Goal: Transaction & Acquisition: Book appointment/travel/reservation

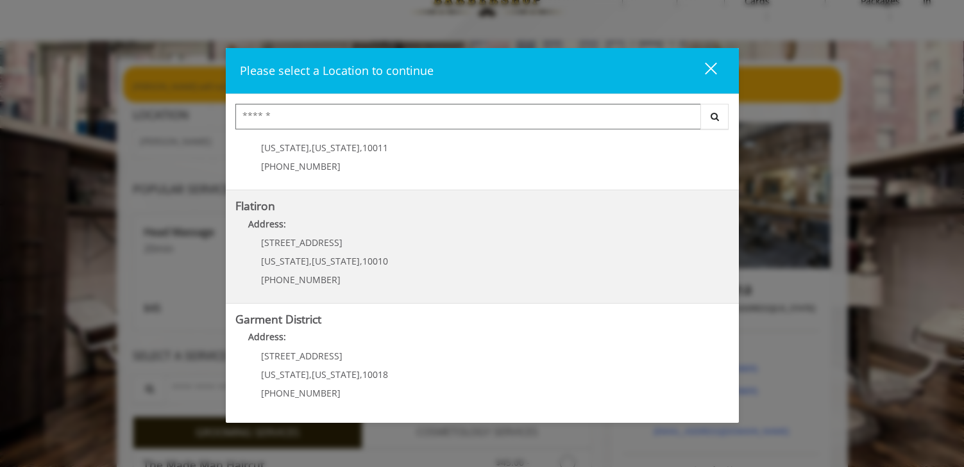
scroll to position [43, 0]
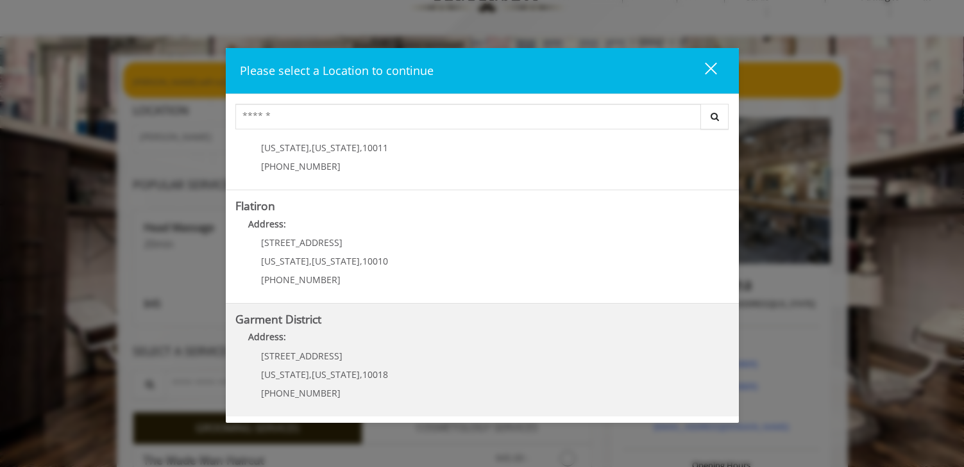
click at [345, 349] on District "Address:" at bounding box center [482, 340] width 494 height 21
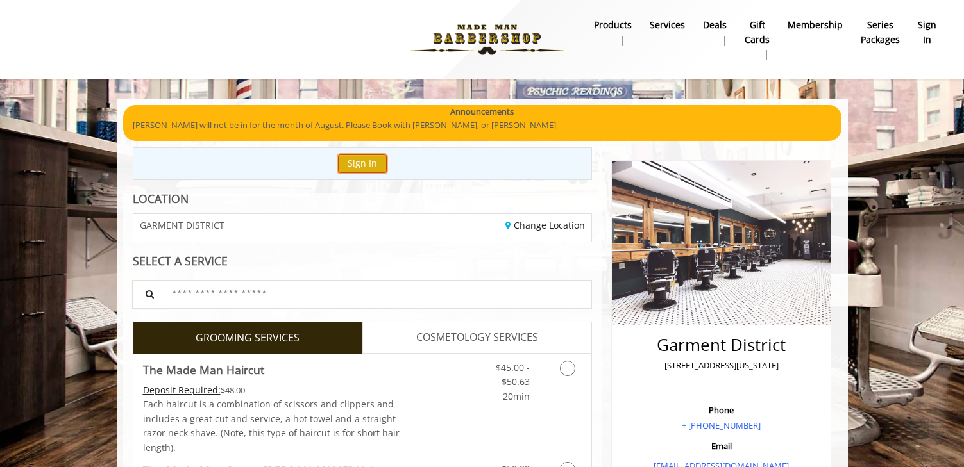
click at [365, 162] on button "Sign In" at bounding box center [362, 163] width 49 height 19
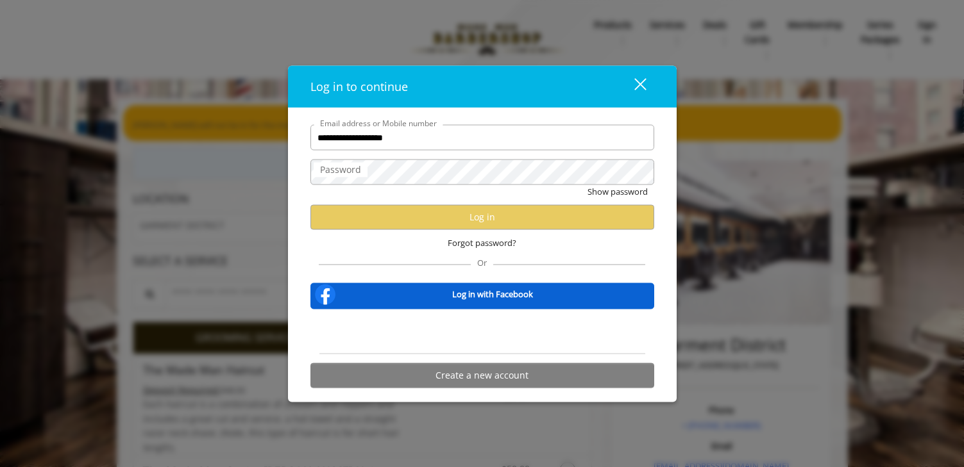
type input "**********"
